Goal: Information Seeking & Learning: Learn about a topic

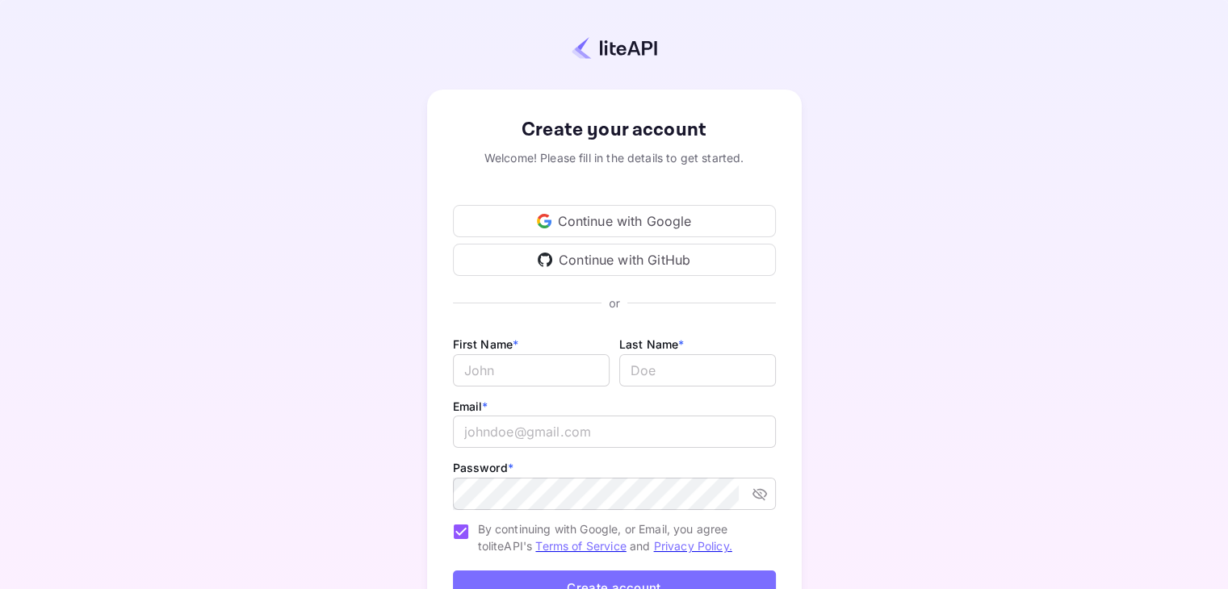
click at [533, 231] on div "Continue with Google" at bounding box center [614, 221] width 323 height 32
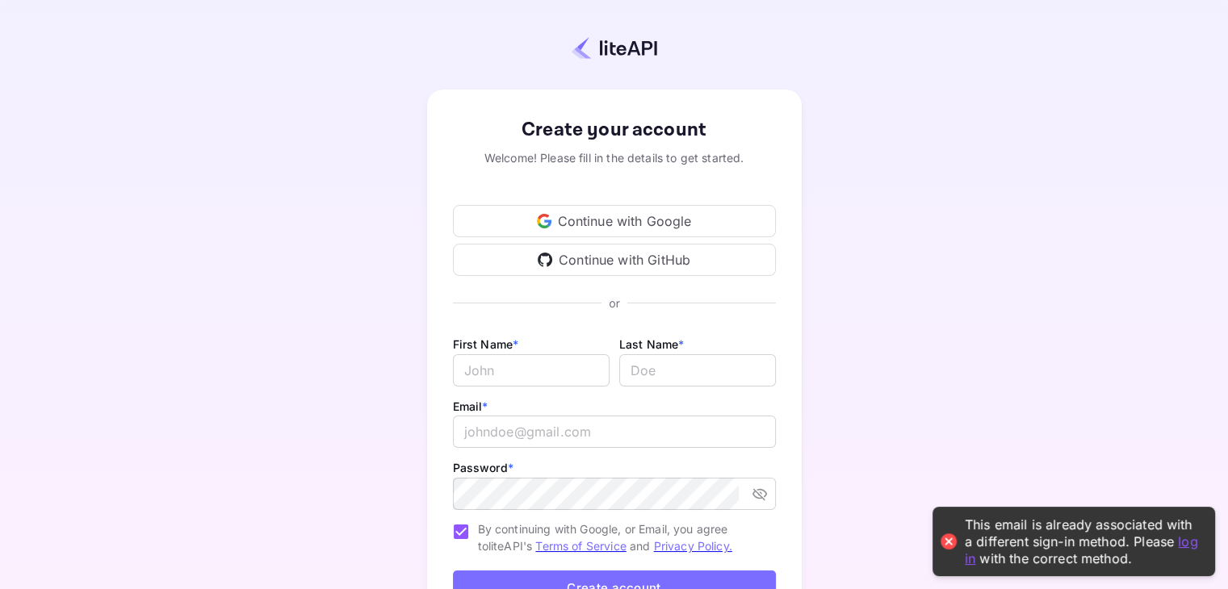
click at [1190, 547] on link "log in" at bounding box center [1081, 549] width 233 height 33
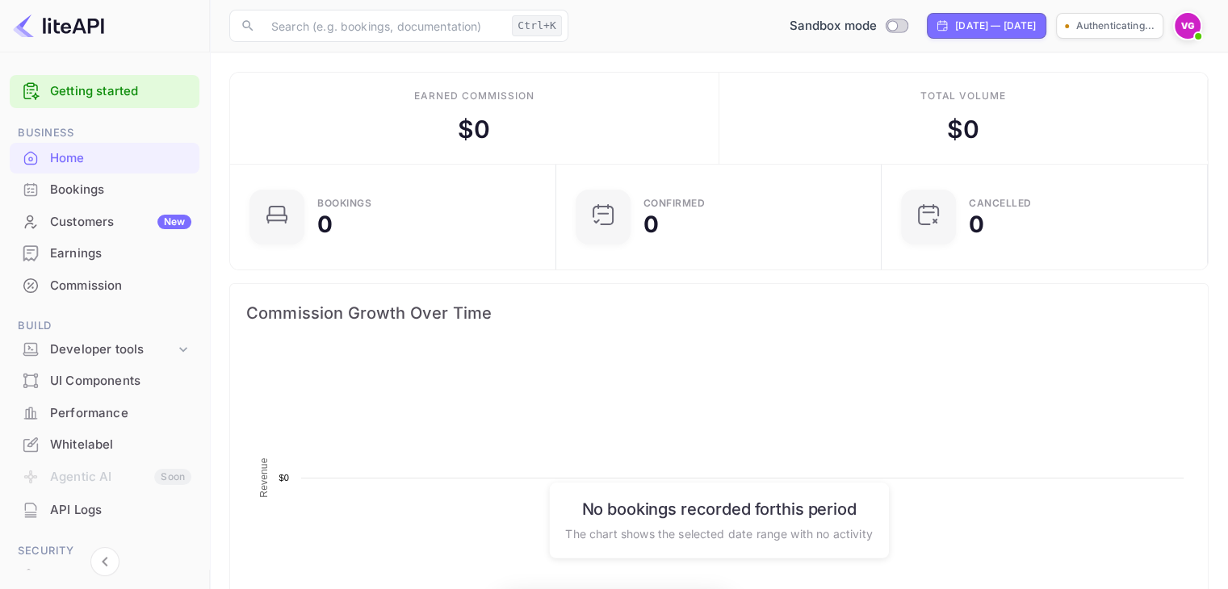
scroll to position [250, 304]
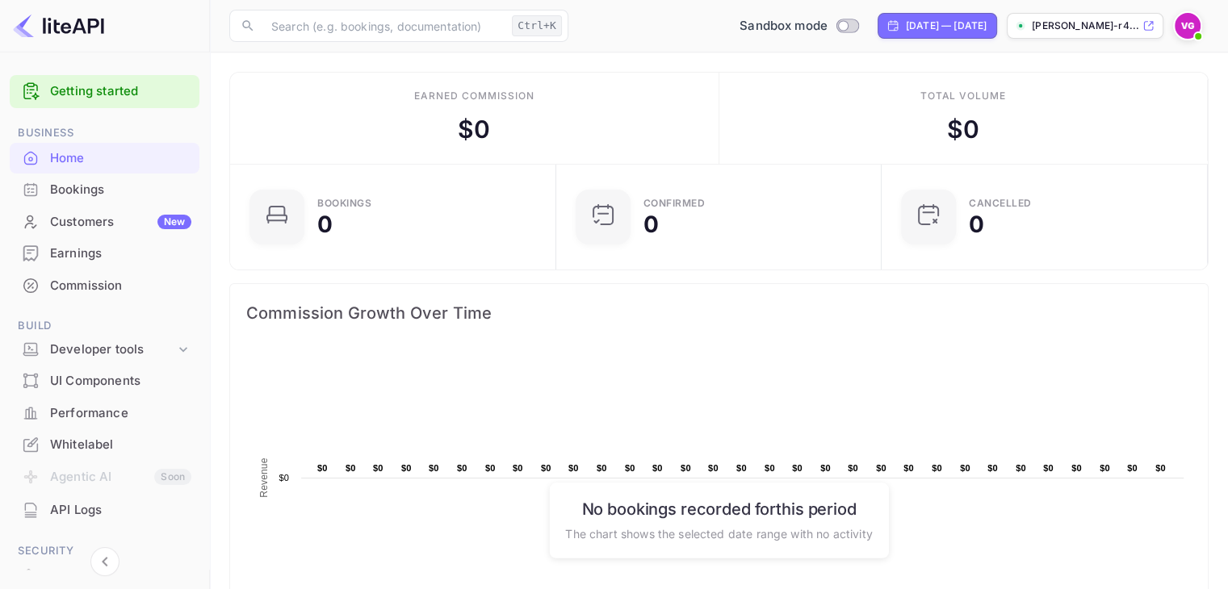
click at [1187, 19] on img at bounding box center [1188, 26] width 26 height 26
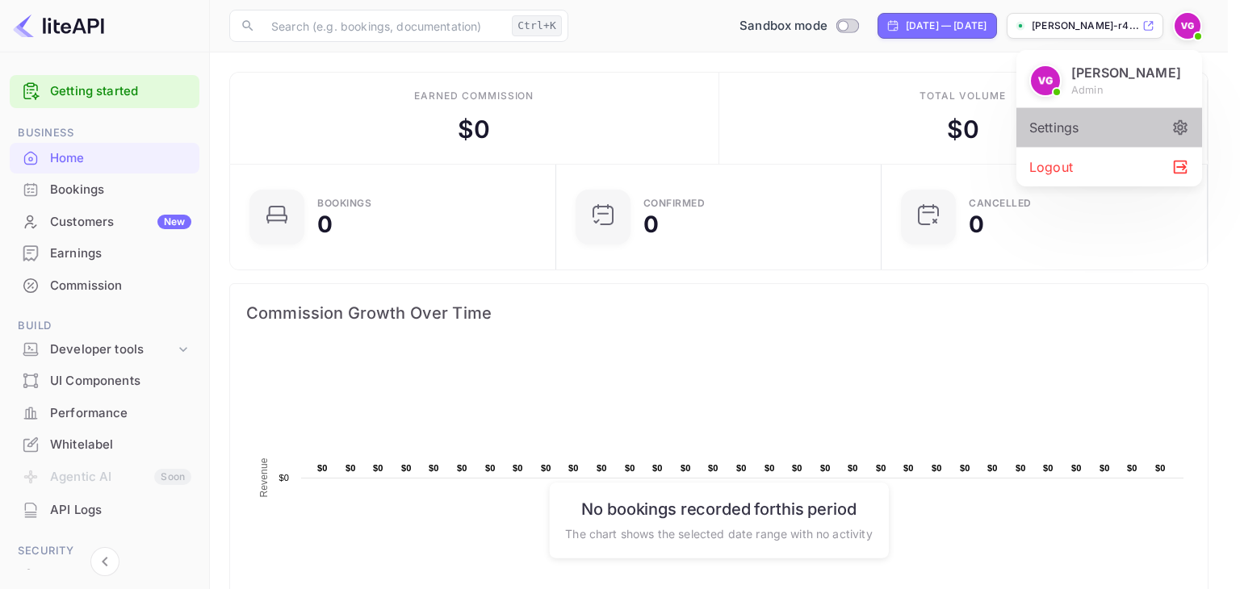
click at [1077, 141] on div "Settings" at bounding box center [1109, 127] width 186 height 39
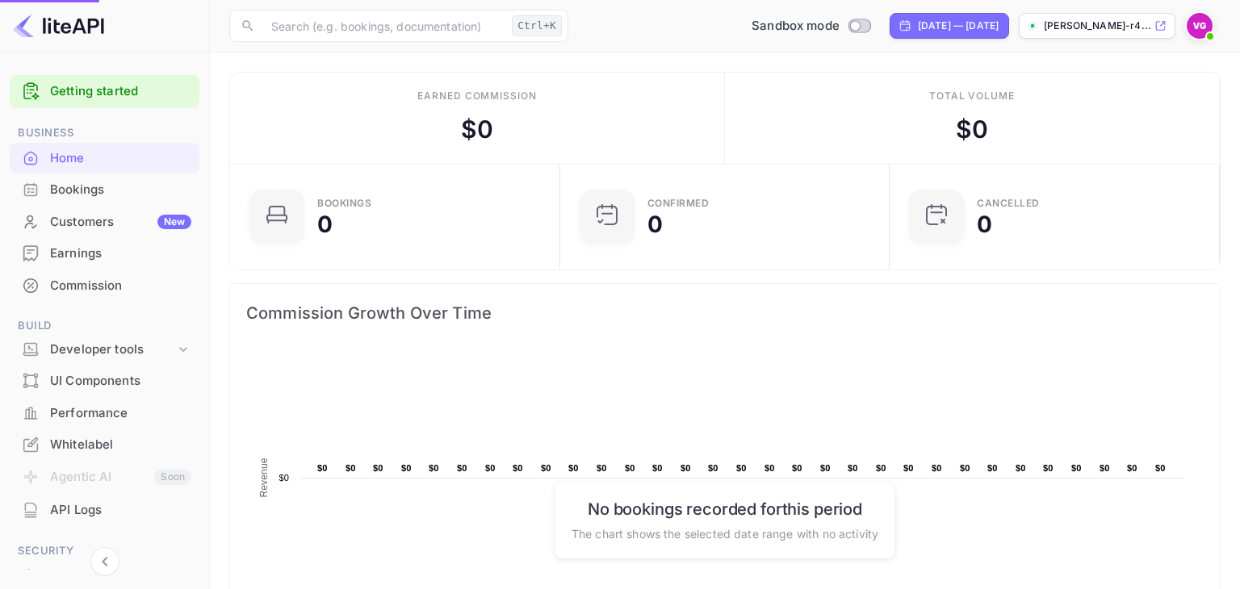
scroll to position [13, 13]
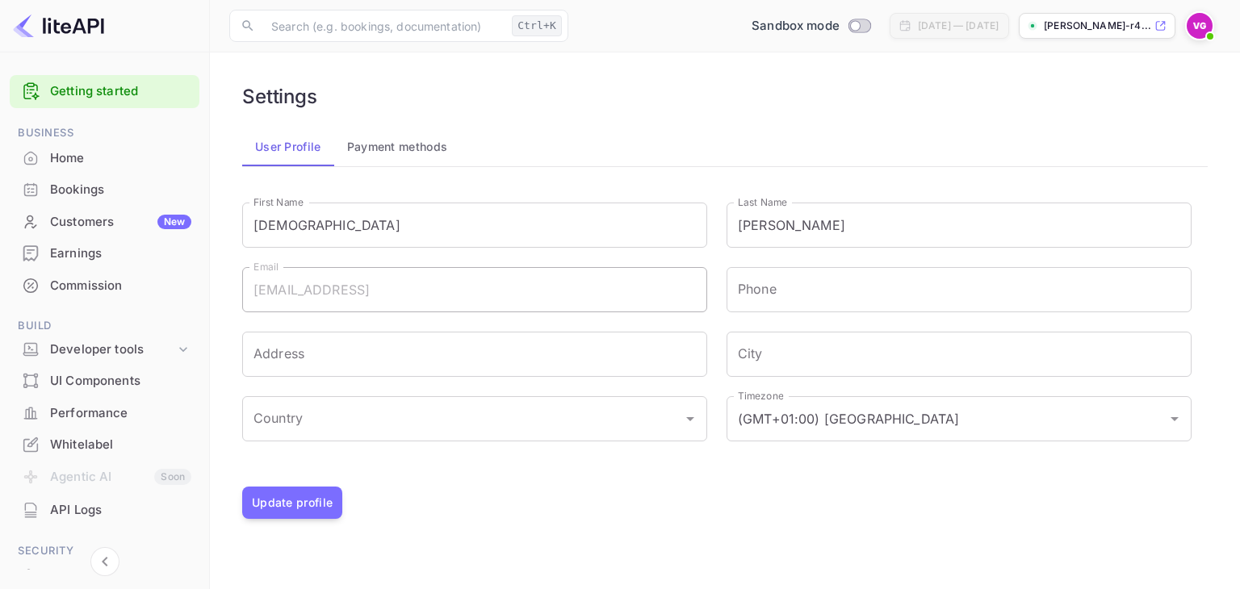
click at [651, 100] on div "Settings" at bounding box center [724, 96] width 965 height 23
drag, startPoint x: 1214, startPoint y: 10, endPoint x: 1201, endPoint y: 25, distance: 19.4
click at [1201, 25] on div "​ Ctrl+K ​ Sandbox mode Aug 5, 2025 — Sep 4, 2025 vaibhav-kumar-gupta-r4..." at bounding box center [725, 26] width 1030 height 52
click at [1201, 25] on img at bounding box center [1200, 26] width 26 height 26
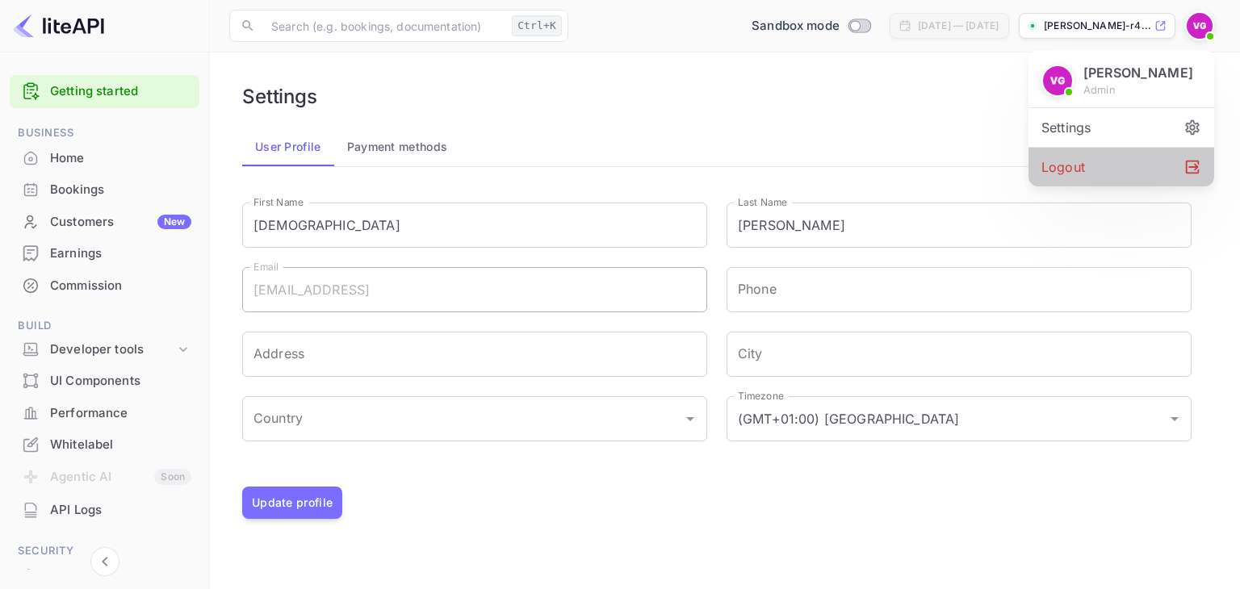
click at [1044, 186] on div "Logout" at bounding box center [1121, 167] width 186 height 39
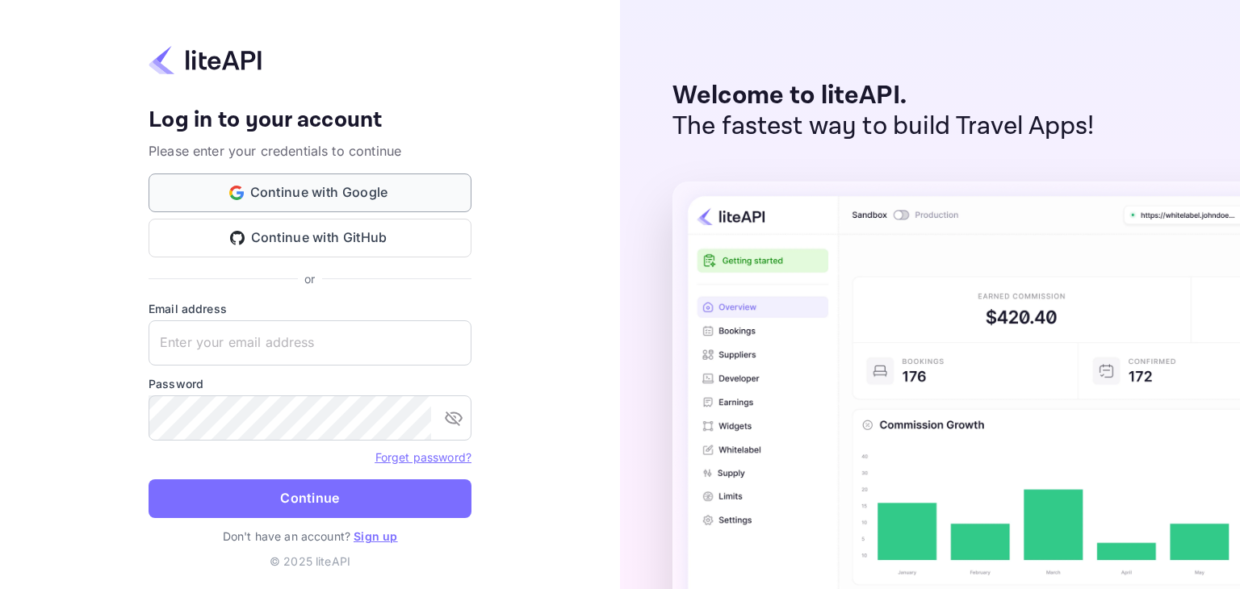
click at [301, 200] on button "Continue with Google" at bounding box center [310, 193] width 323 height 39
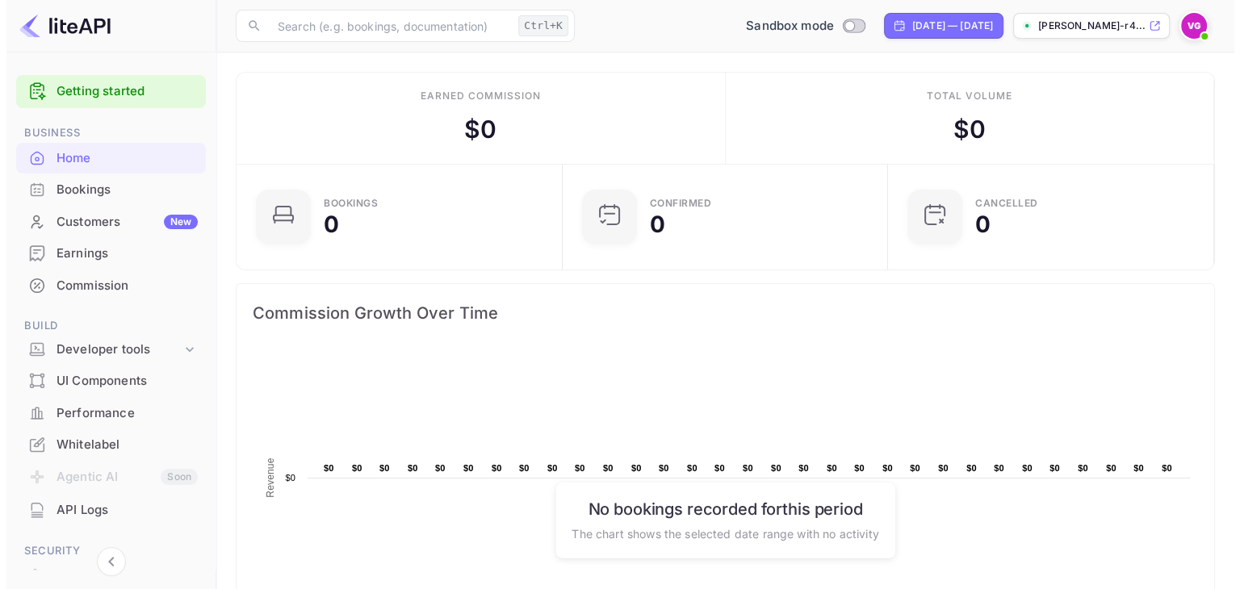
scroll to position [129, 0]
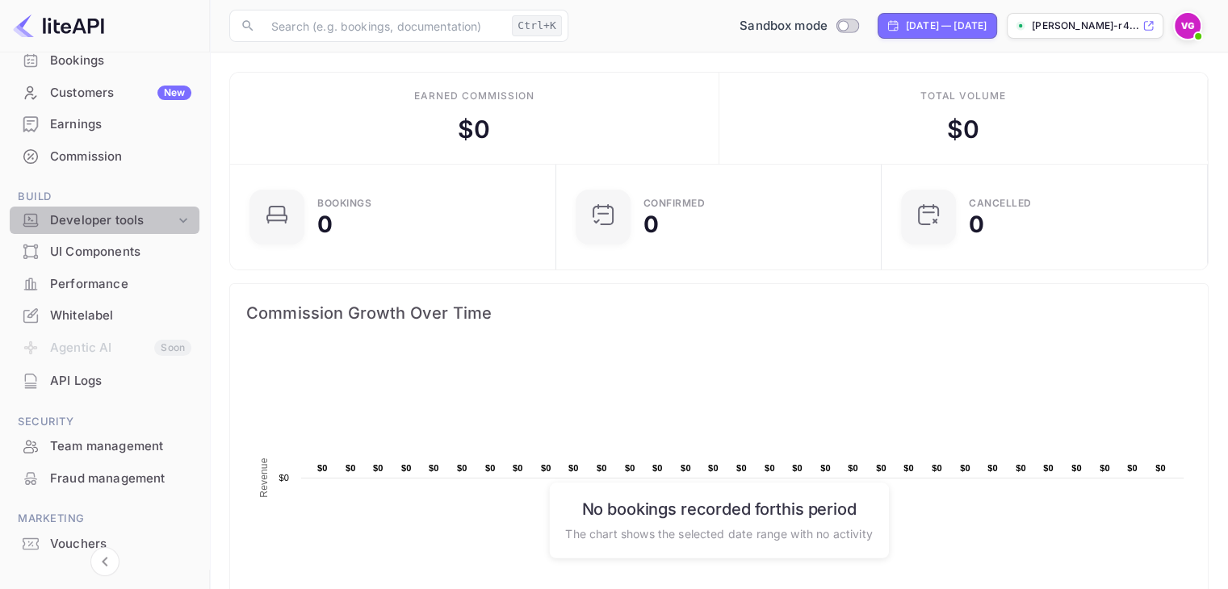
click at [151, 223] on div "Developer tools" at bounding box center [112, 221] width 125 height 19
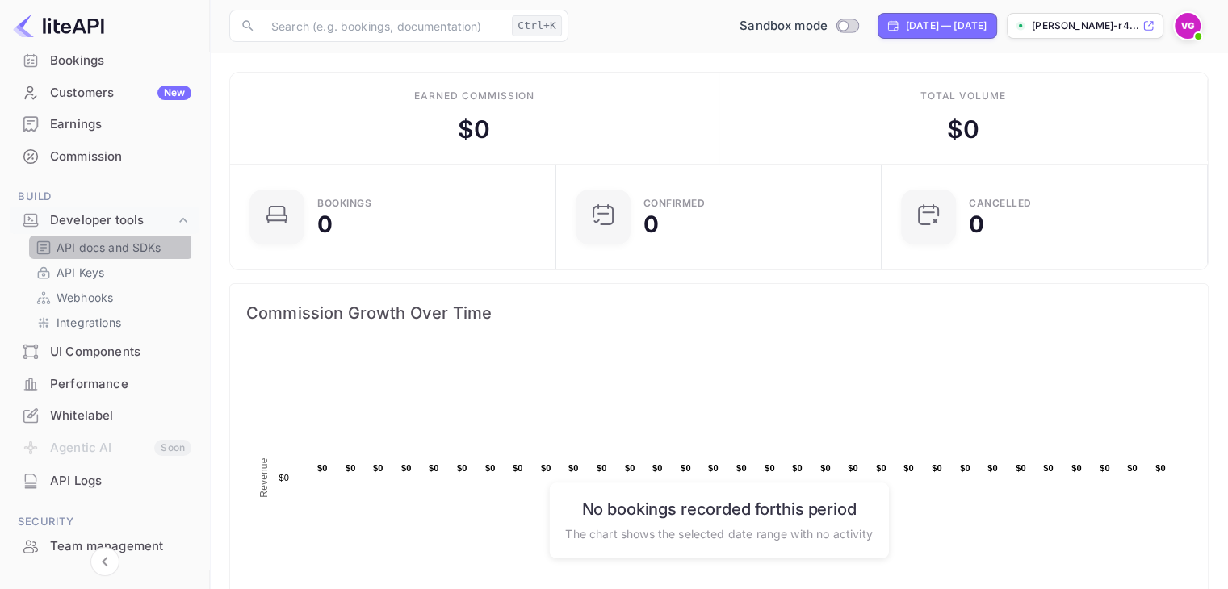
click at [103, 247] on p "API docs and SDKs" at bounding box center [109, 247] width 105 height 17
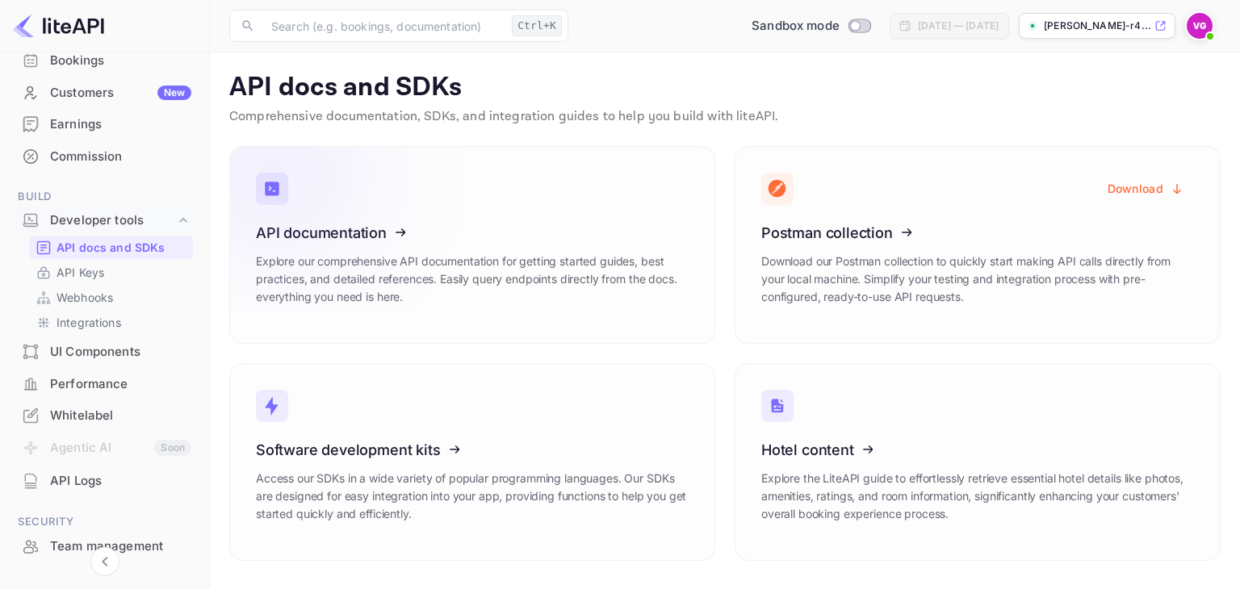
click at [325, 230] on icon at bounding box center [355, 230] width 251 height 166
